Goal: Transaction & Acquisition: Purchase product/service

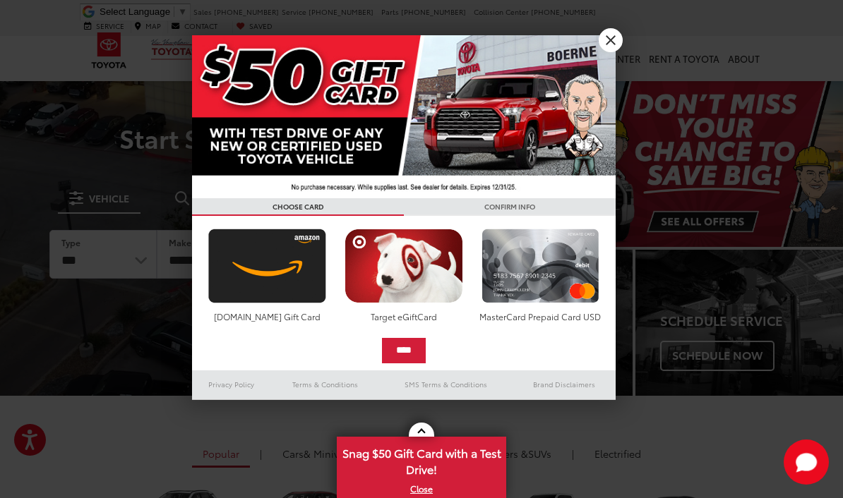
click at [606, 36] on link "X" at bounding box center [611, 40] width 24 height 24
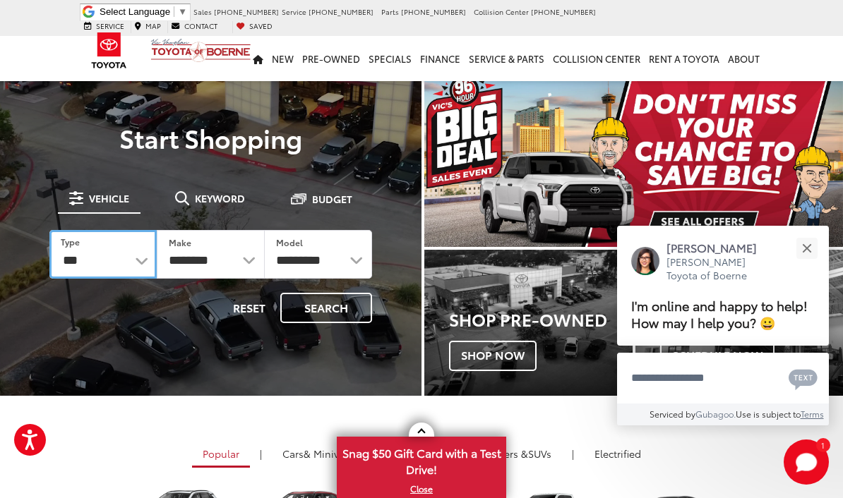
select select "********"
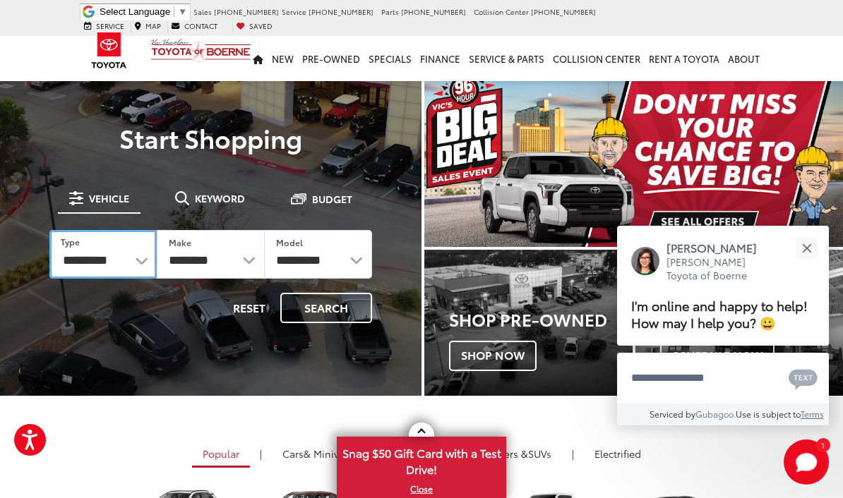
select select "******"
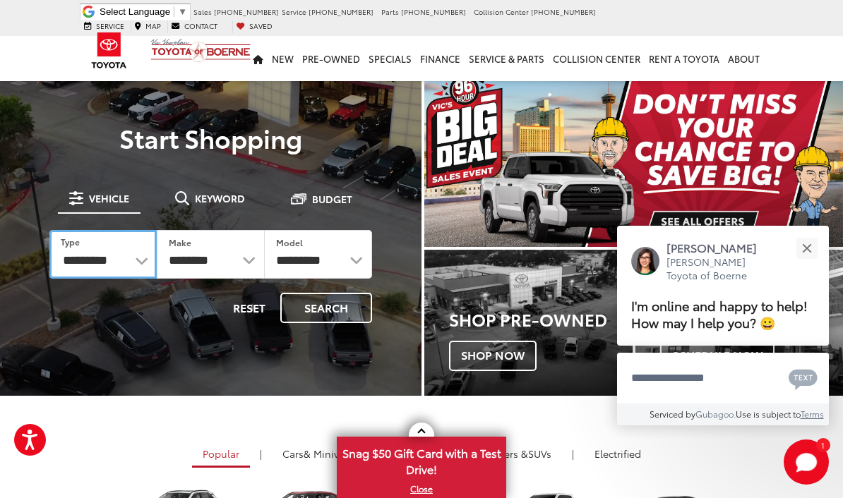
select select
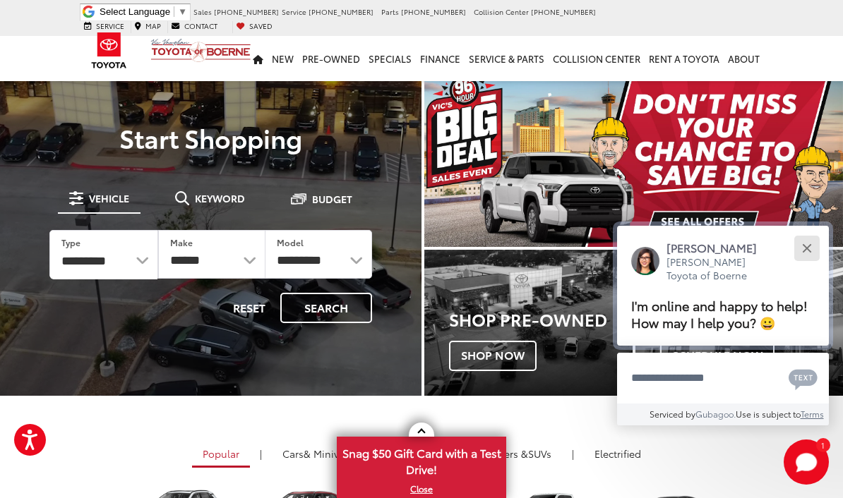
click at [806, 244] on div "Close" at bounding box center [806, 248] width 9 height 9
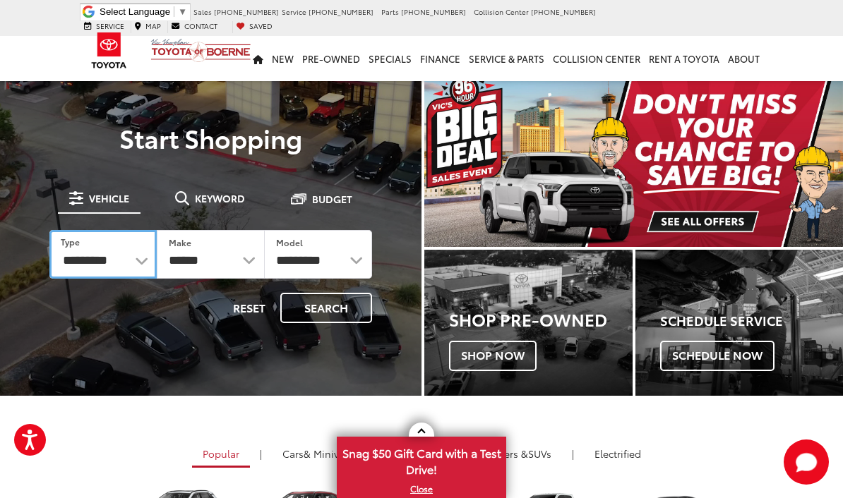
select select "******"
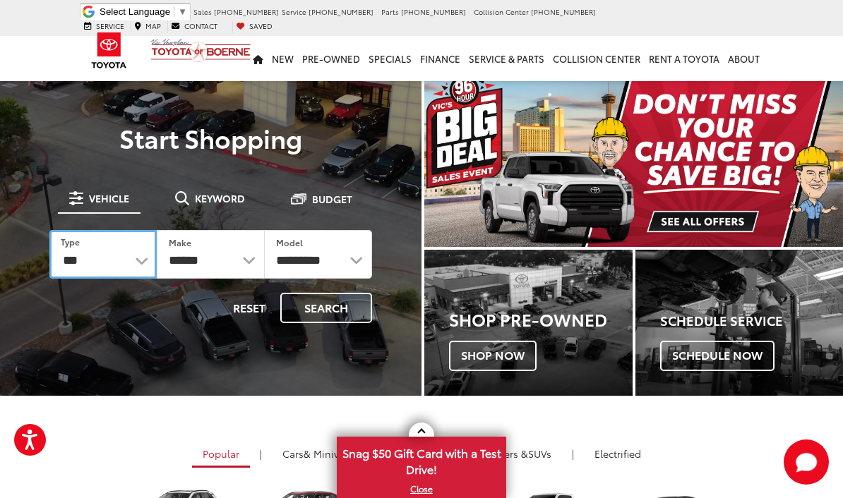
select select
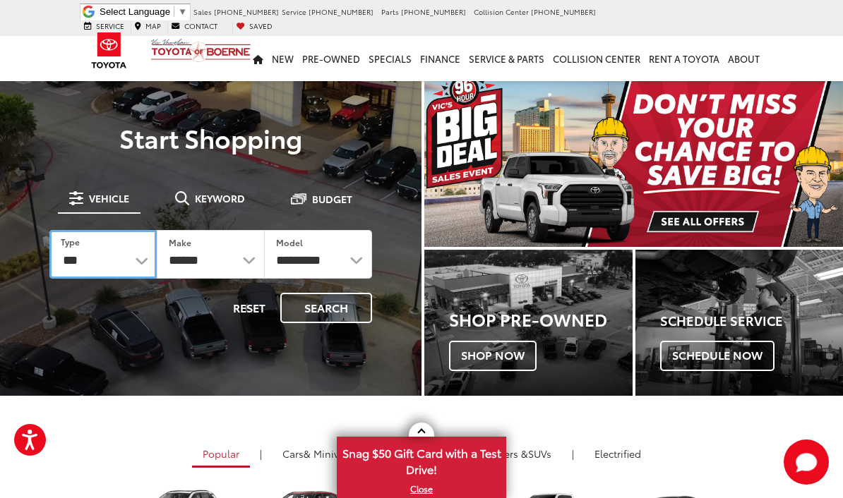
select select
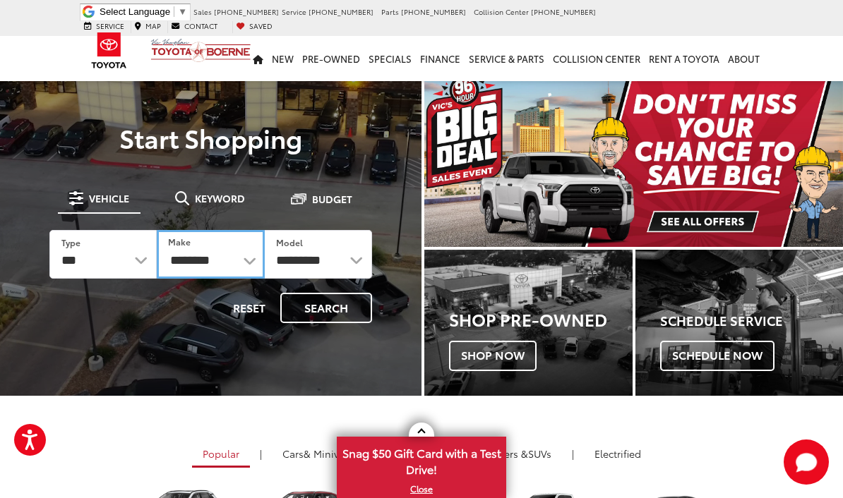
select select "******"
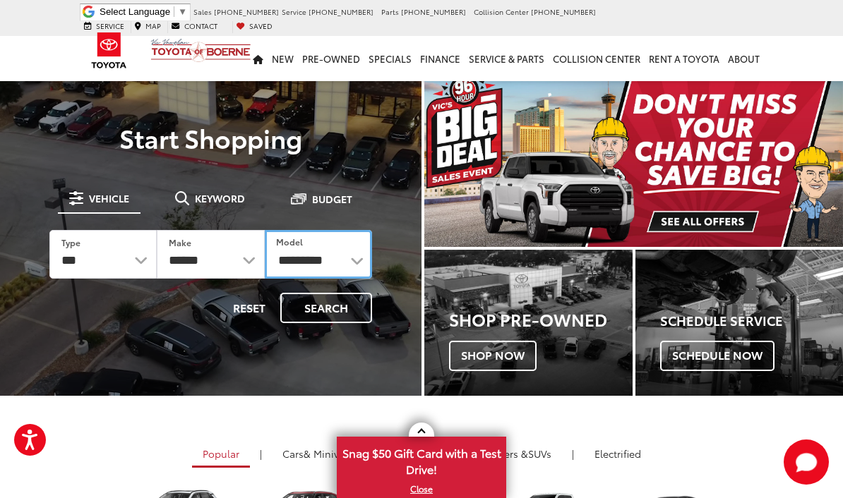
select select "**********"
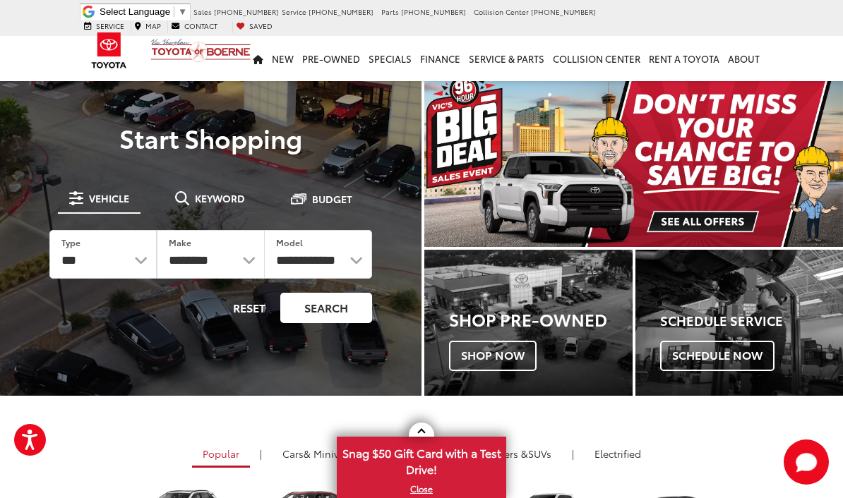
click at [325, 308] on button "Search" at bounding box center [326, 308] width 92 height 30
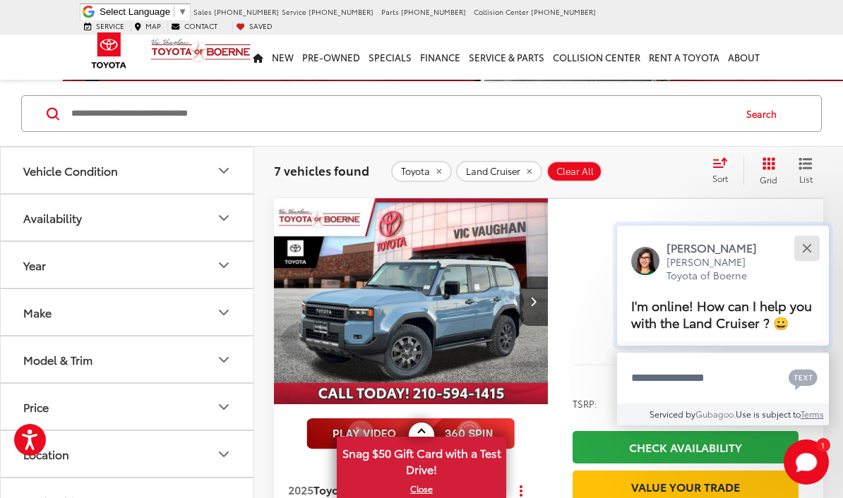
click at [806, 253] on div "Close" at bounding box center [806, 248] width 9 height 9
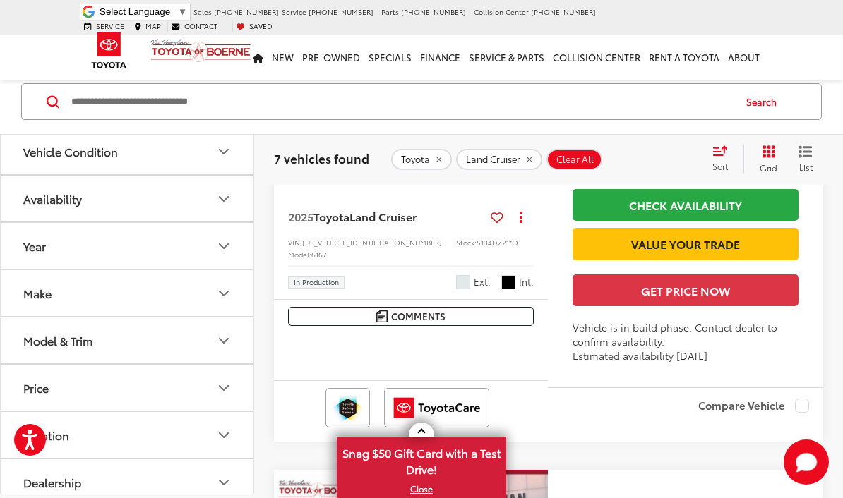
scroll to position [2872, 0]
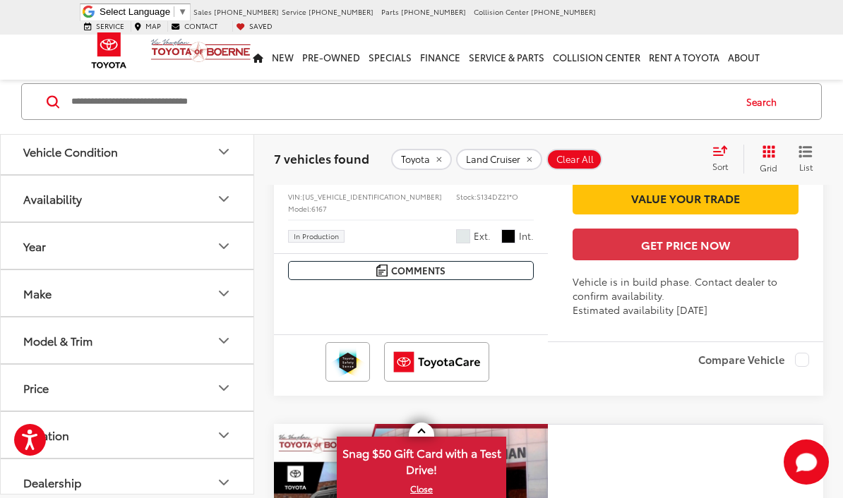
click at [531, 18] on icon "Next image" at bounding box center [533, 13] width 6 height 10
click at [532, 18] on icon "Next image" at bounding box center [533, 13] width 6 height 10
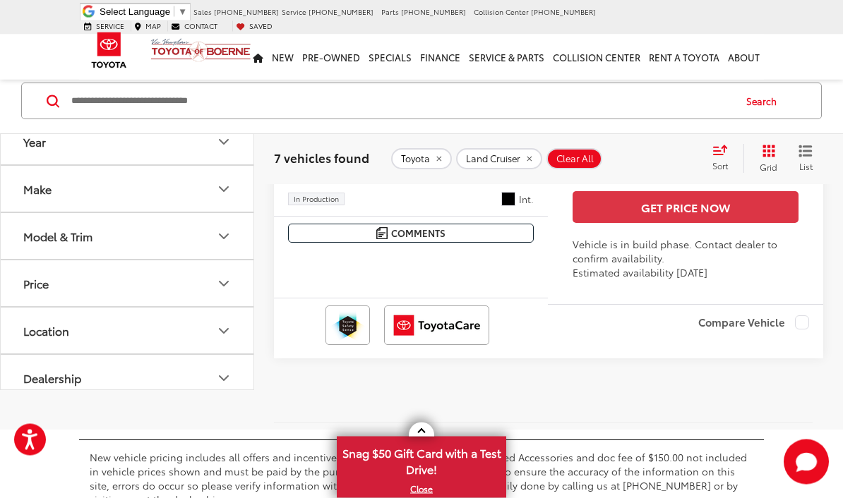
scroll to position [3433, 0]
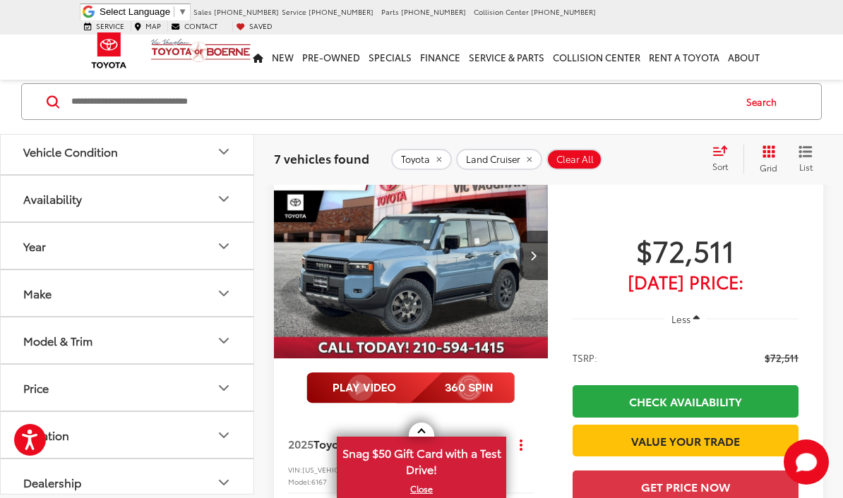
scroll to position [143, 0]
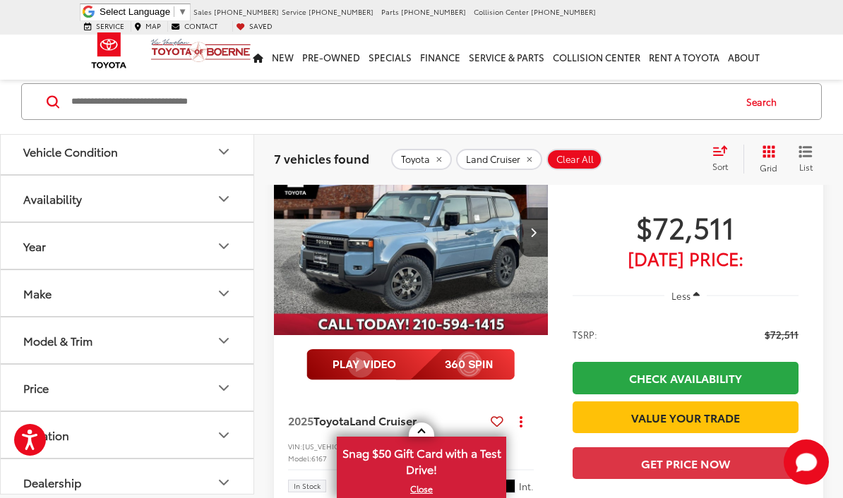
click at [409, 236] on img "2025 Toyota Land Cruiser Land Cruiser 0" at bounding box center [411, 232] width 276 height 207
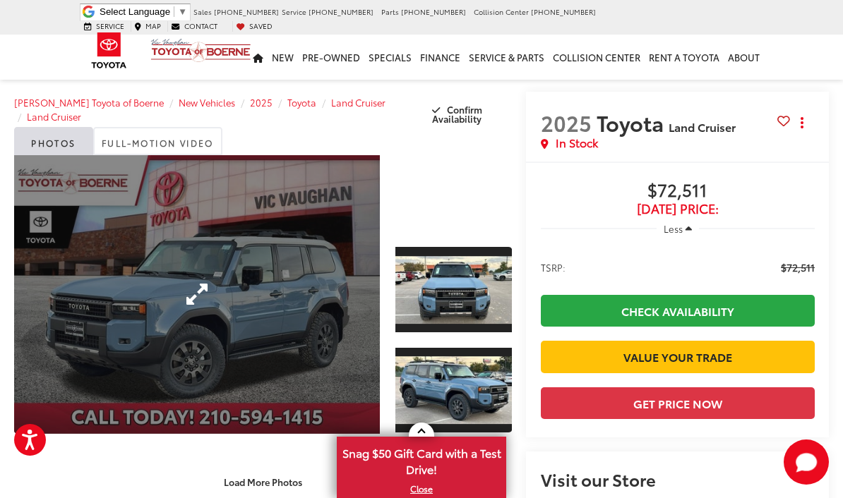
click at [202, 300] on link "Expand Photo 0" at bounding box center [197, 294] width 366 height 279
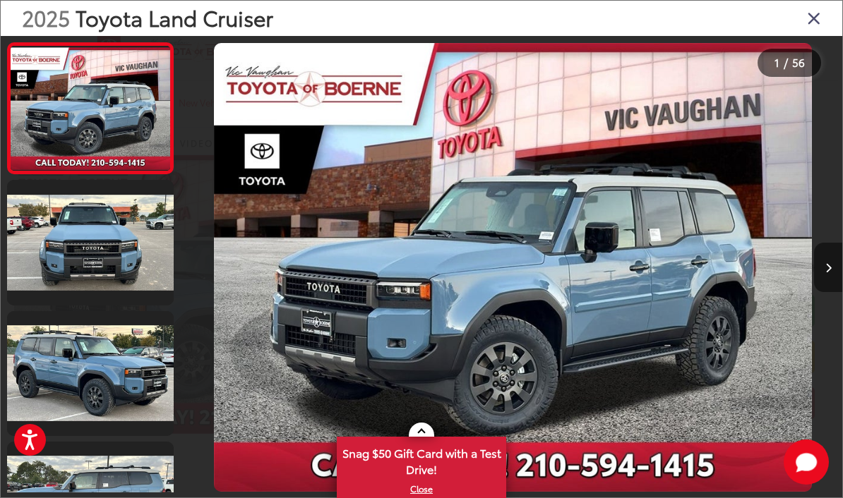
click at [823, 286] on button "Next image" at bounding box center [828, 267] width 28 height 49
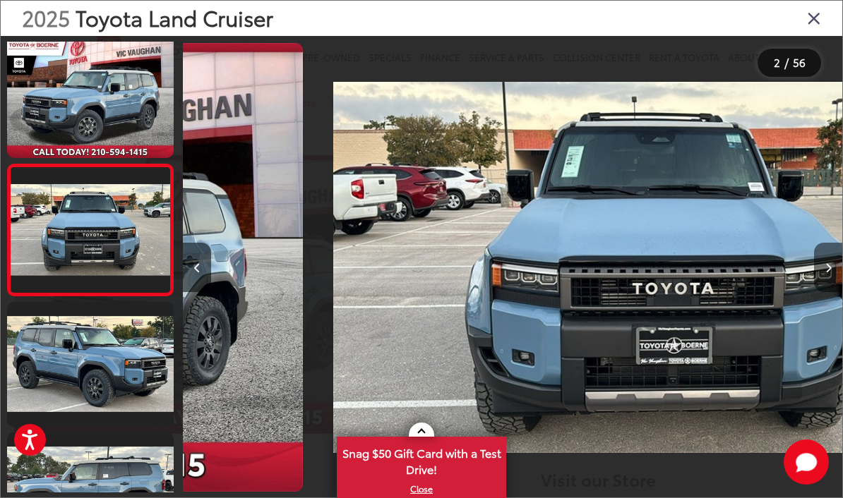
scroll to position [13, 0]
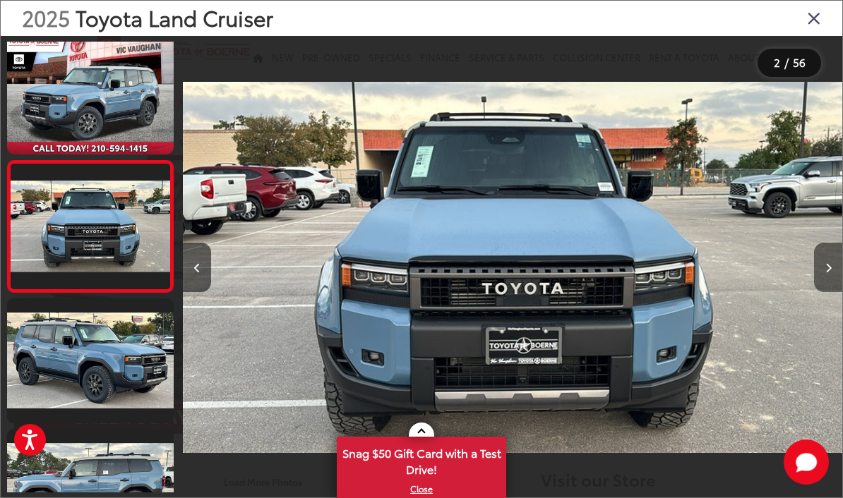
click at [823, 286] on button "Next image" at bounding box center [828, 267] width 28 height 49
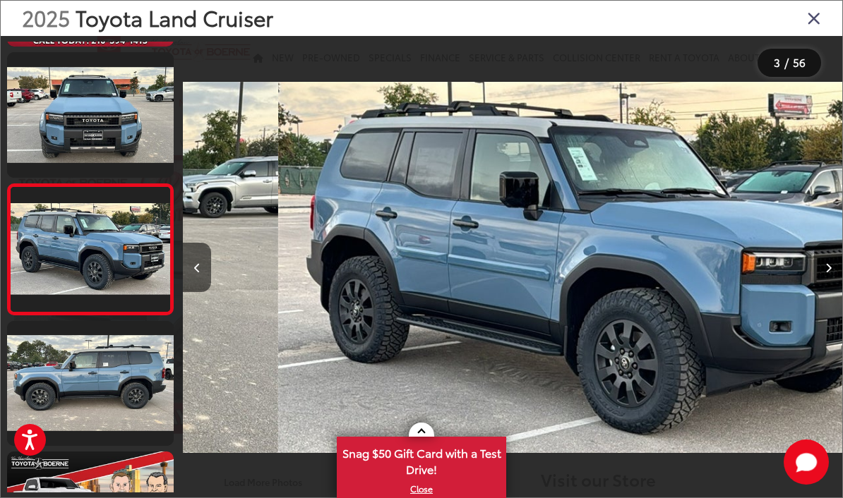
scroll to position [144, 0]
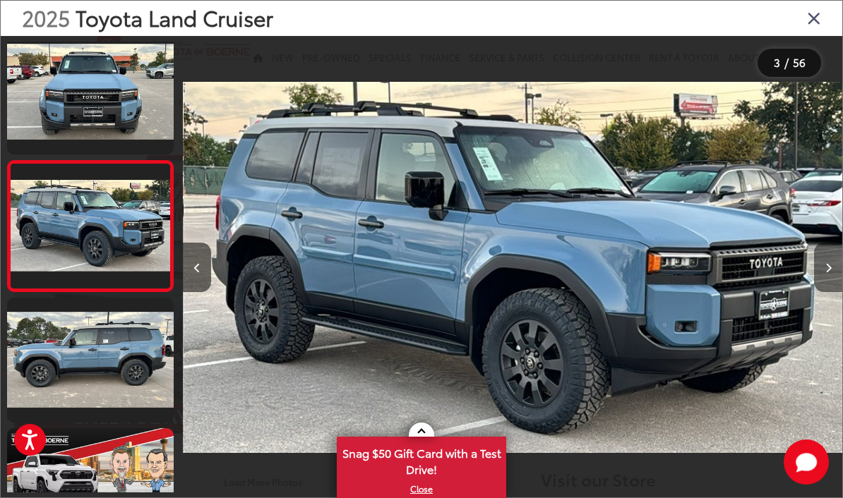
click at [823, 286] on button "Next image" at bounding box center [828, 267] width 28 height 49
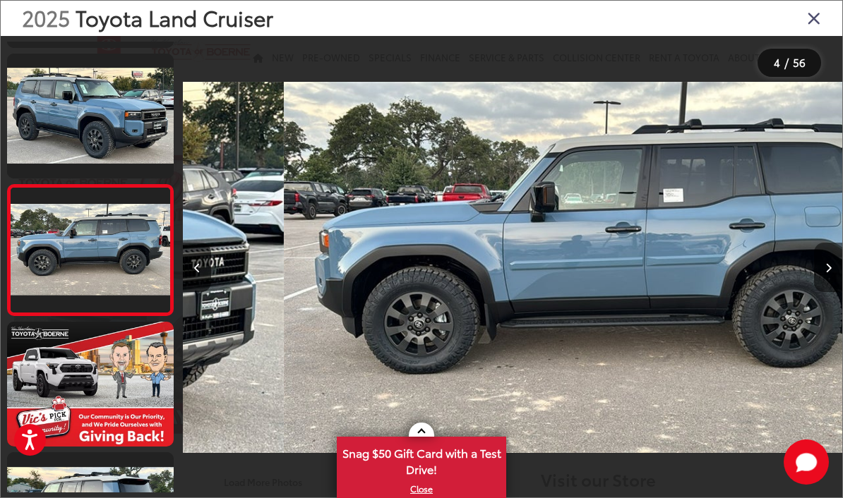
scroll to position [275, 0]
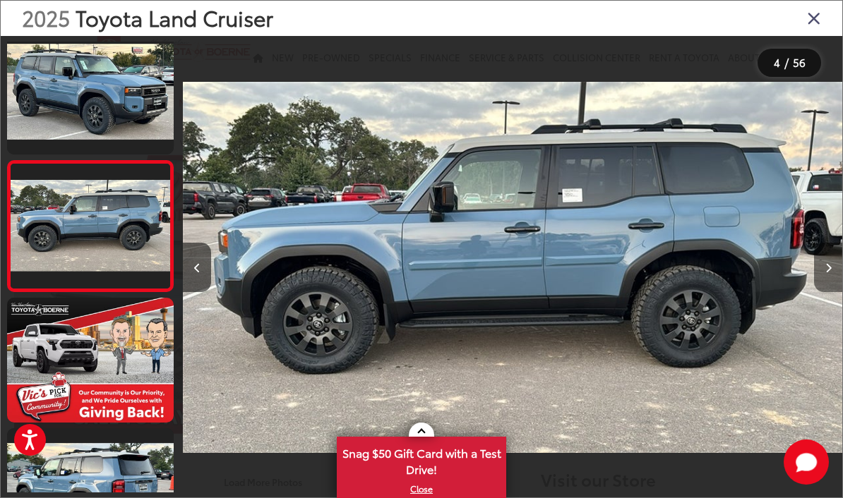
click at [823, 286] on button "Next image" at bounding box center [828, 267] width 28 height 49
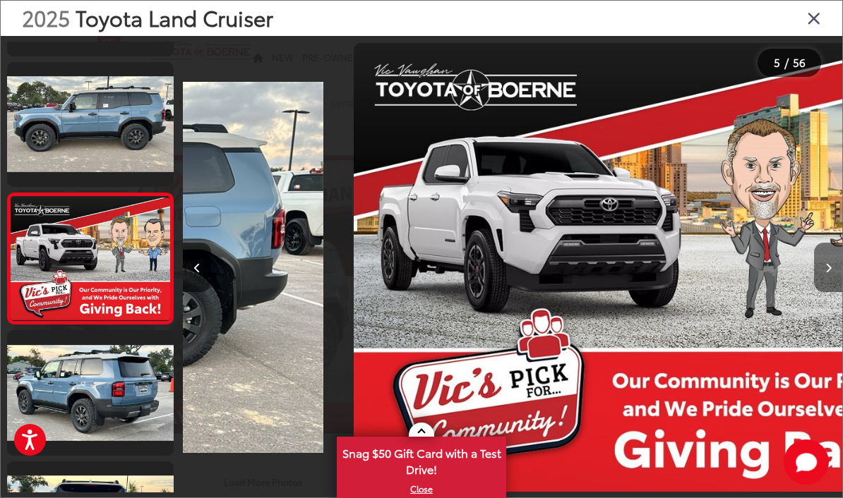
scroll to position [0, 2636]
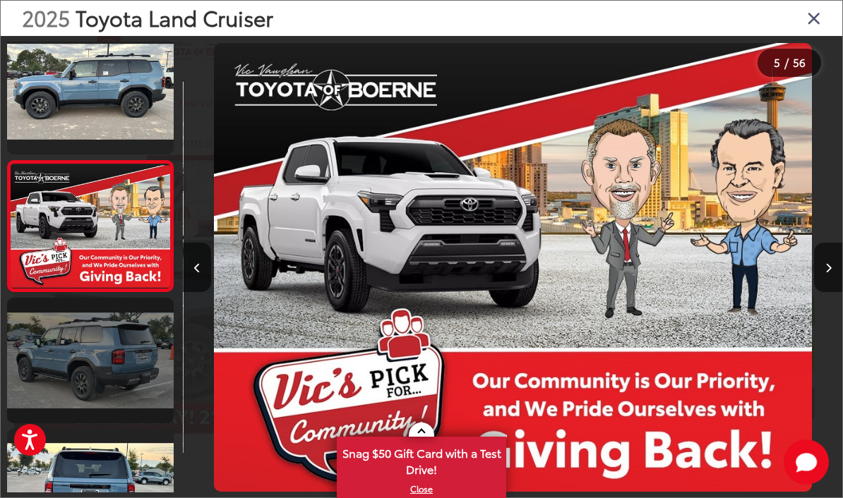
click at [93, 357] on link at bounding box center [90, 360] width 167 height 125
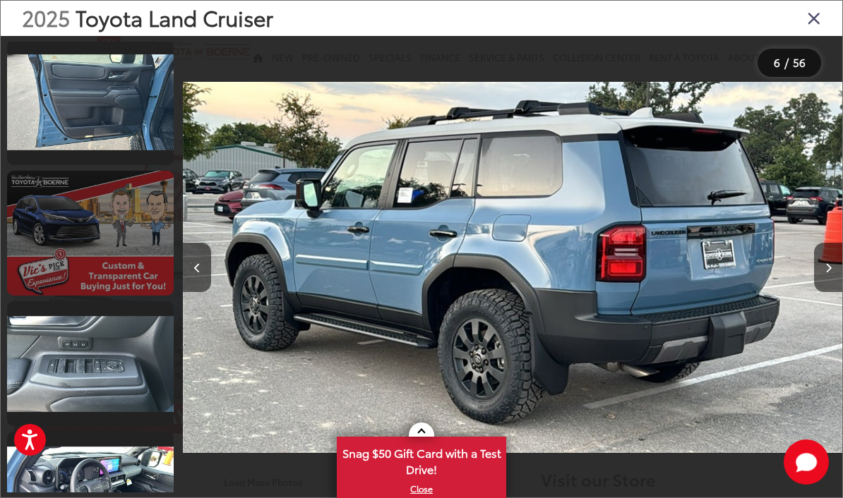
scroll to position [1583, 0]
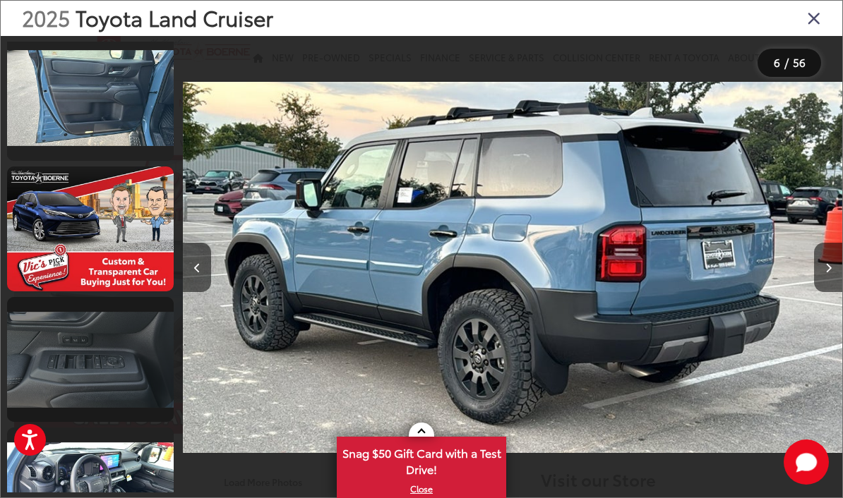
click at [90, 370] on link at bounding box center [90, 359] width 167 height 125
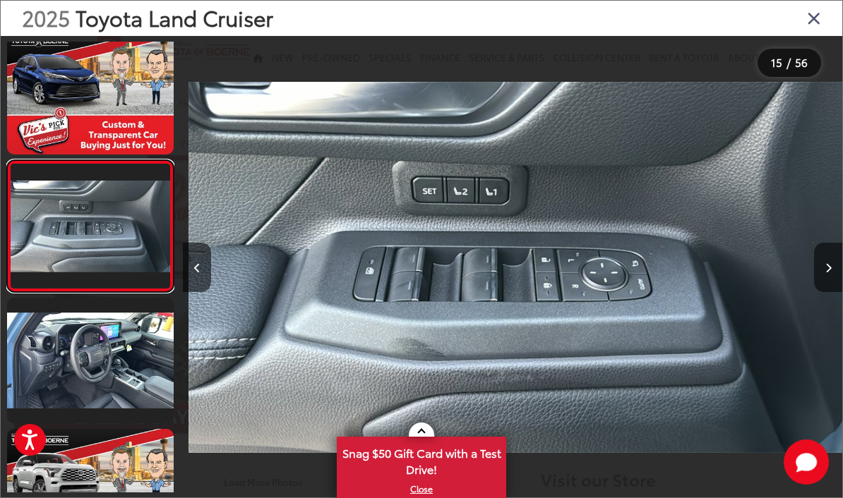
scroll to position [0, 9226]
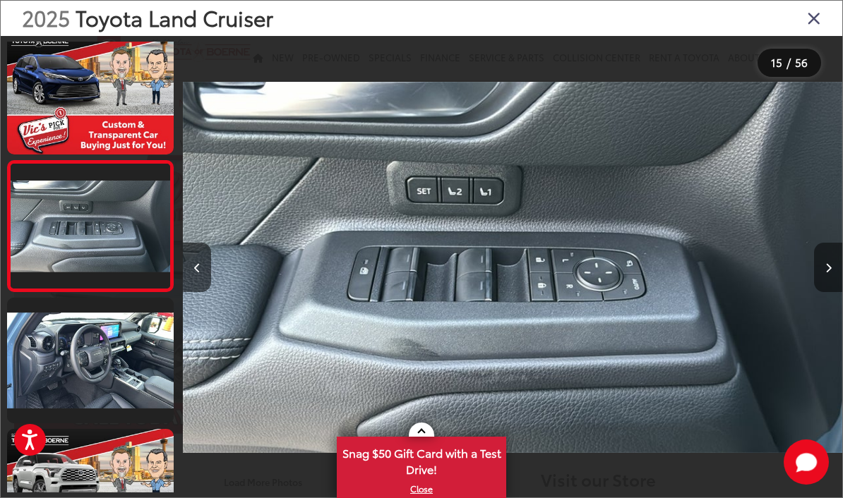
click at [823, 290] on button "Next image" at bounding box center [828, 267] width 28 height 49
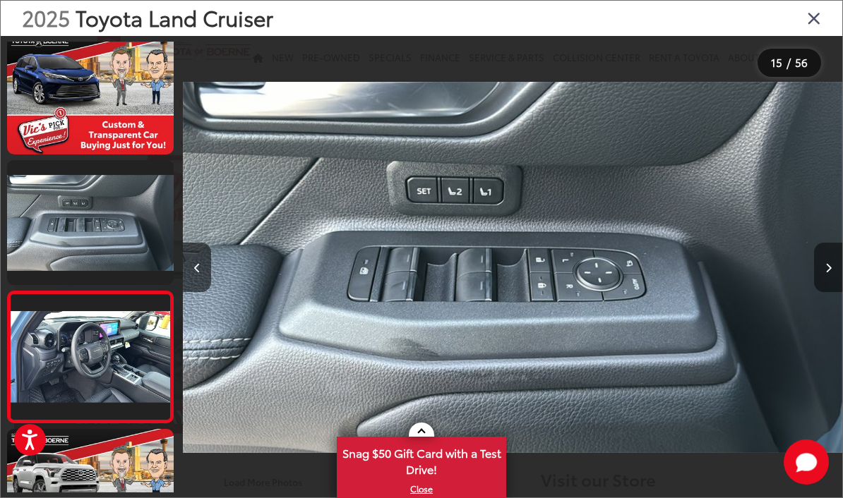
scroll to position [0, 0]
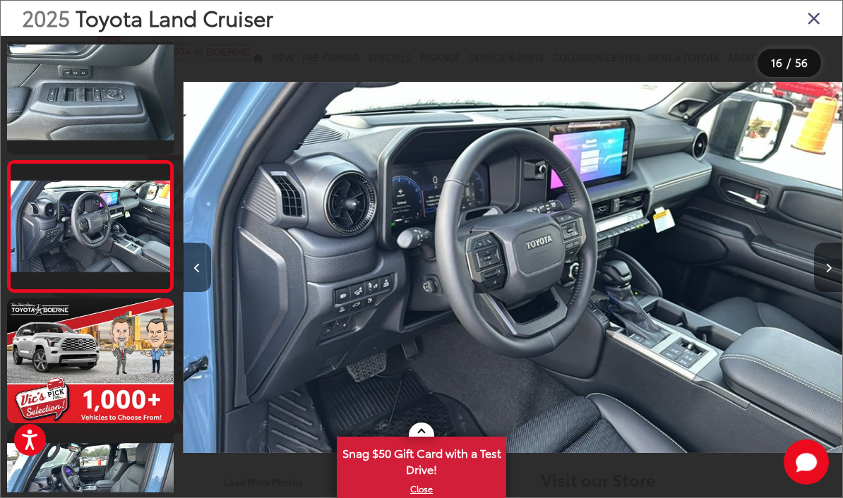
click at [823, 289] on button "Next image" at bounding box center [828, 267] width 28 height 49
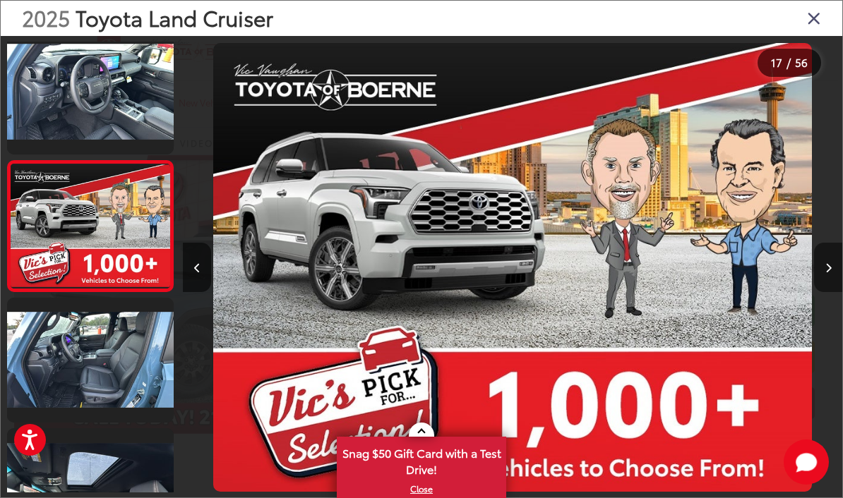
click at [823, 289] on button "Next image" at bounding box center [828, 267] width 28 height 49
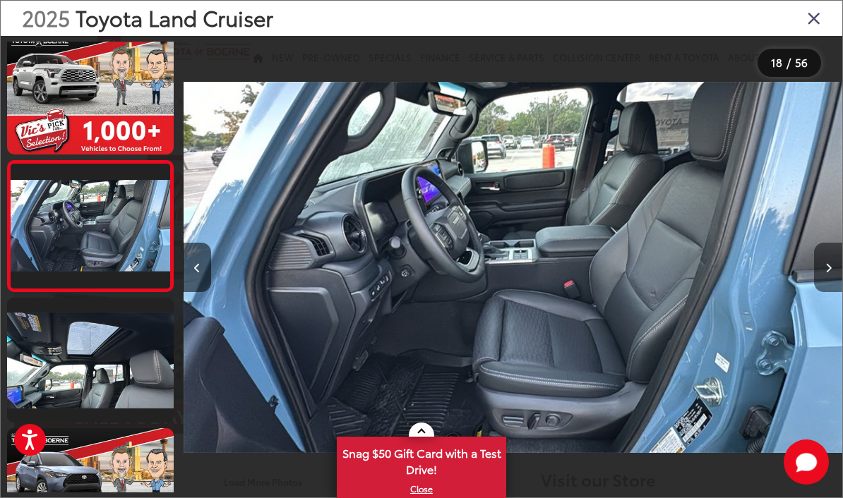
click at [823, 289] on button "Next image" at bounding box center [828, 267] width 28 height 49
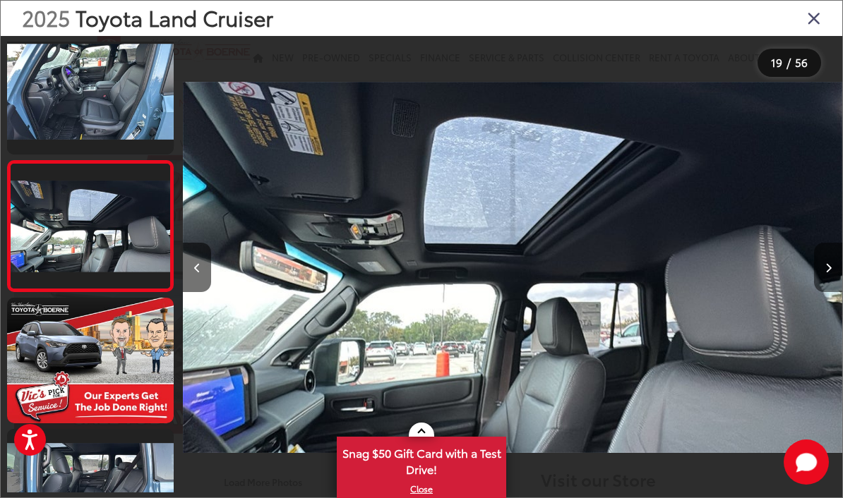
click at [823, 289] on button "Next image" at bounding box center [828, 267] width 28 height 49
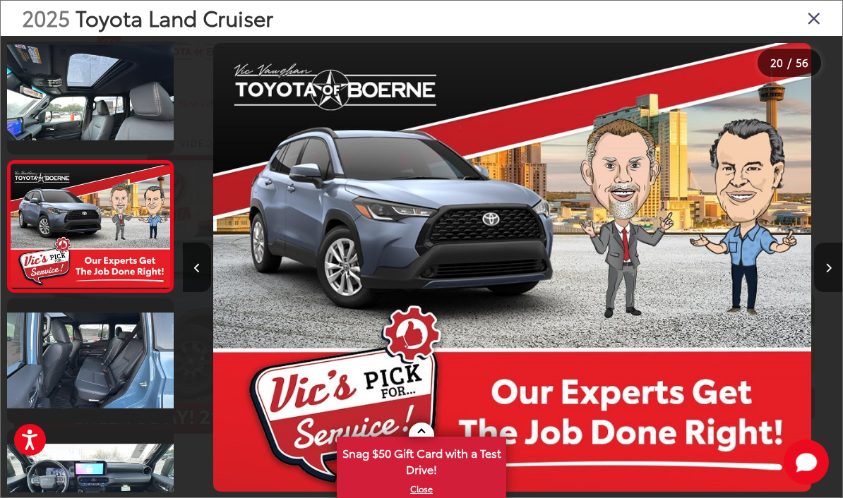
click at [823, 289] on button "Next image" at bounding box center [828, 267] width 28 height 49
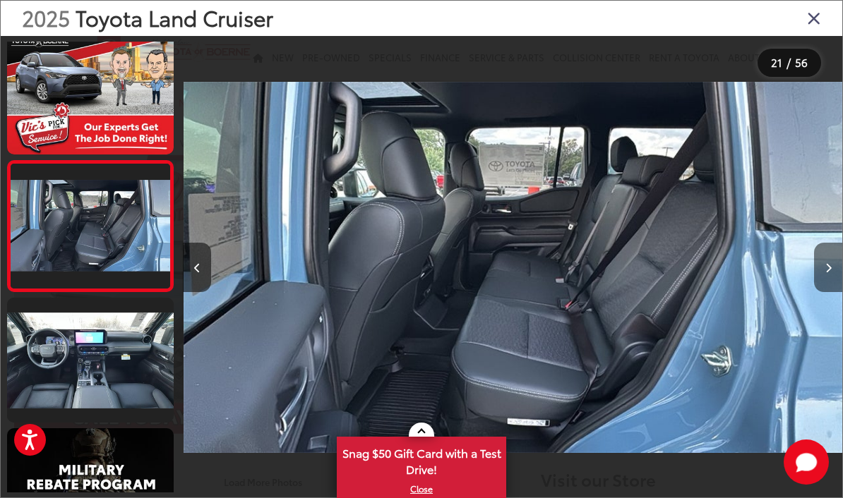
click at [823, 289] on button "Next image" at bounding box center [828, 267] width 28 height 49
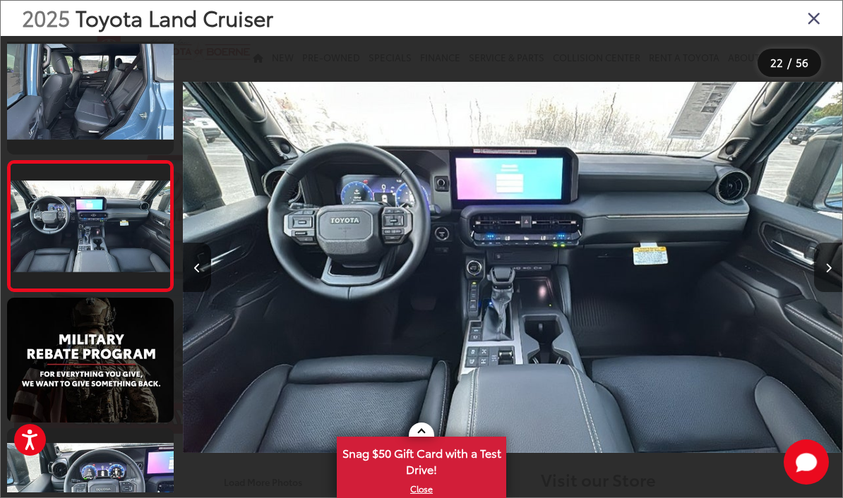
click at [823, 289] on button "Next image" at bounding box center [828, 267] width 28 height 49
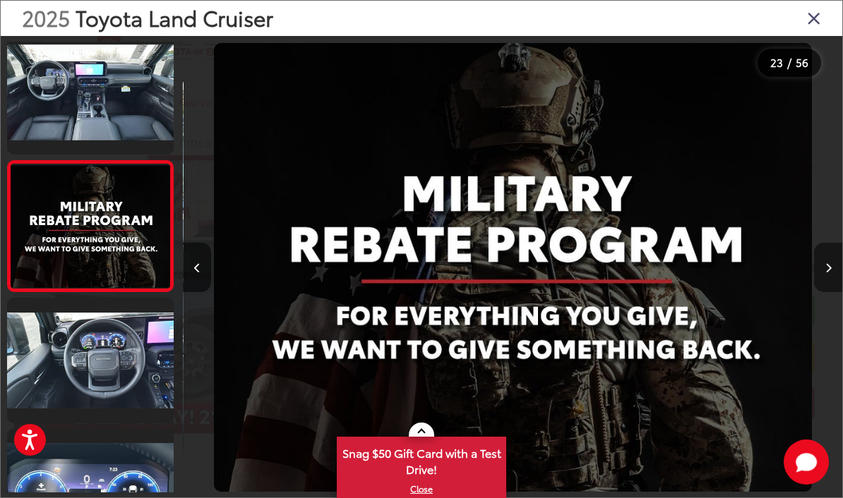
click at [823, 289] on button "Next image" at bounding box center [828, 267] width 28 height 49
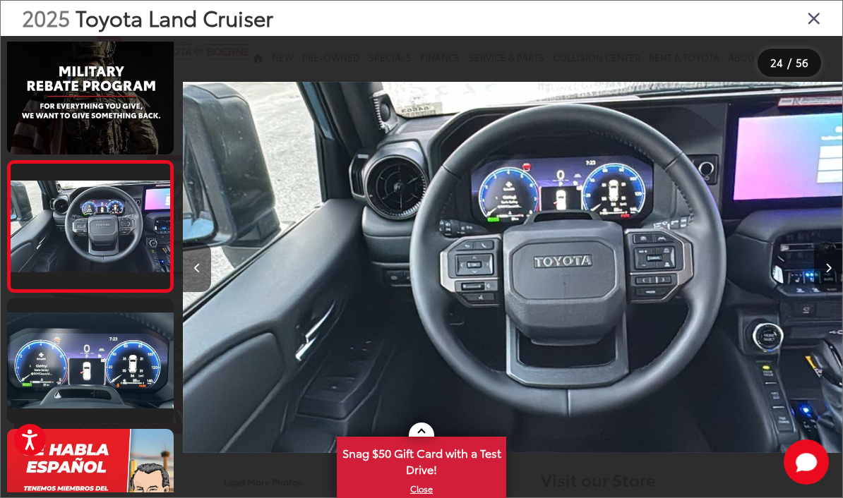
click at [828, 273] on icon "Next image" at bounding box center [828, 268] width 6 height 10
